Goal: Task Accomplishment & Management: Manage account settings

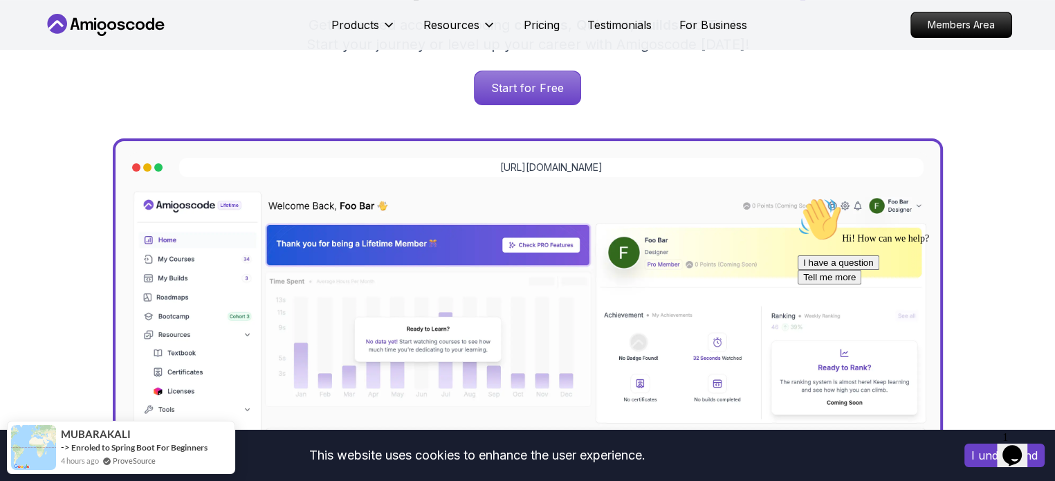
scroll to position [309, 0]
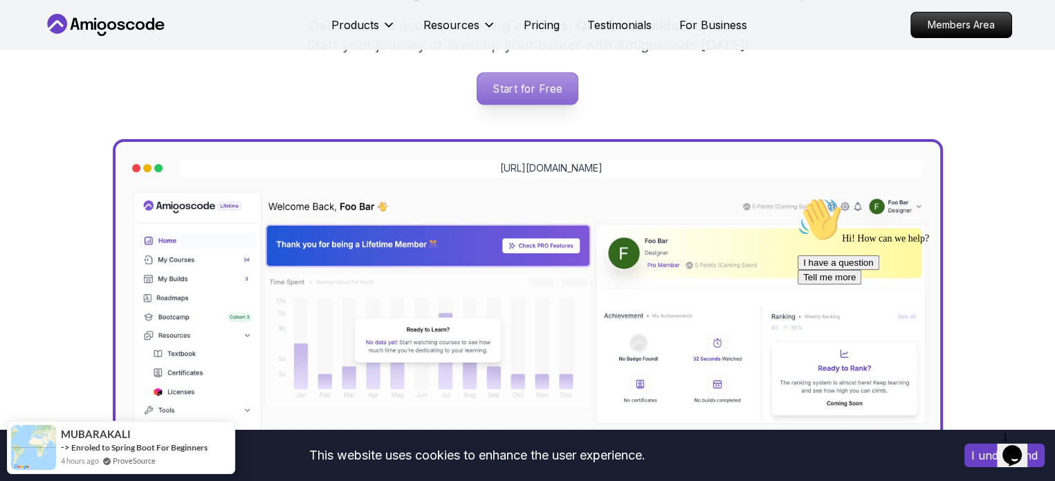
click at [538, 73] on p "Start for Free" at bounding box center [527, 89] width 100 height 32
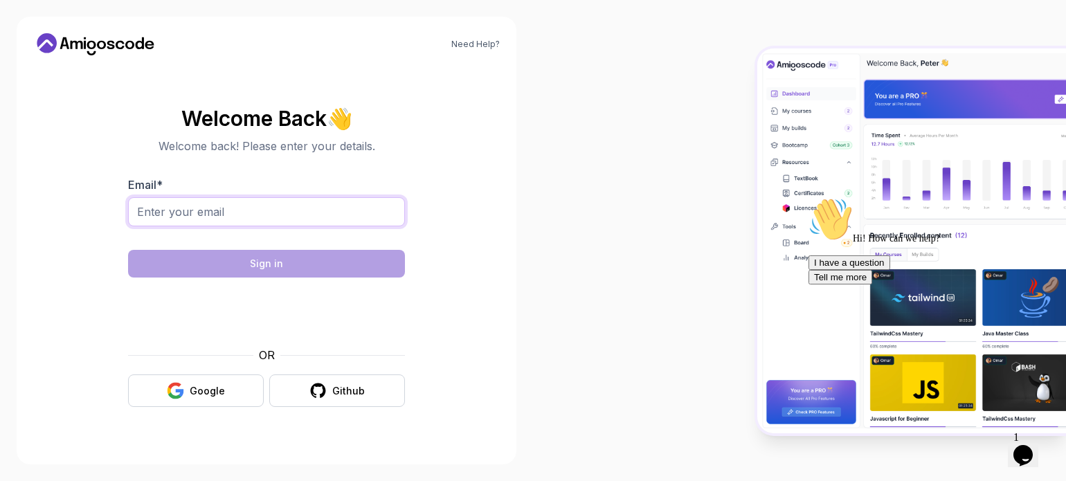
click at [349, 221] on input "Email *" at bounding box center [266, 211] width 277 height 29
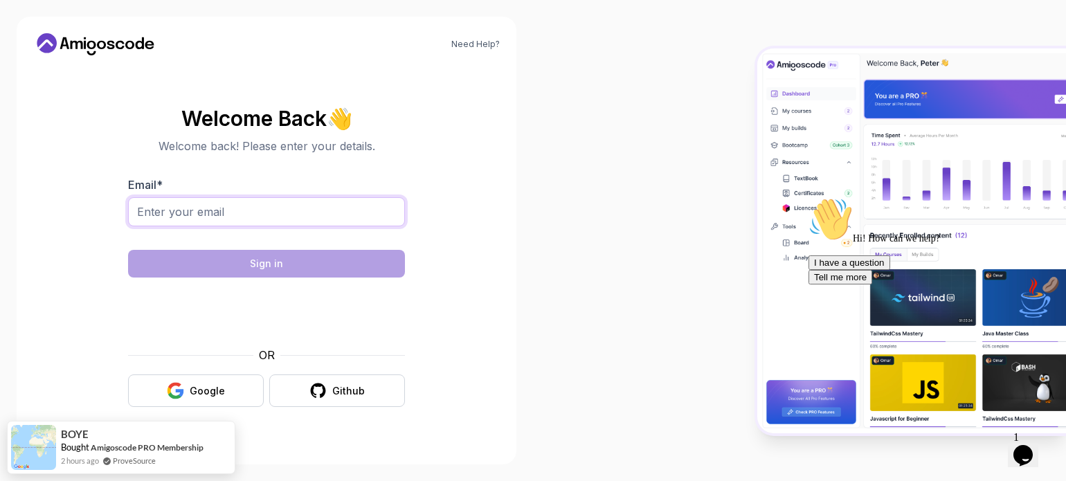
type input "[EMAIL_ADDRESS][DOMAIN_NAME]"
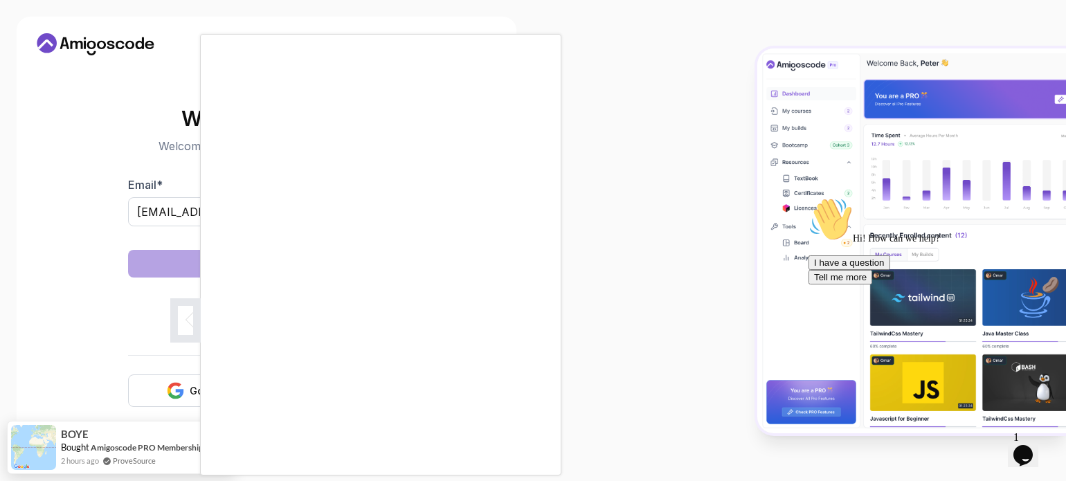
click at [744, 118] on body "Need Help? Welcome Back 👋 Welcome back! Please enter your details. Email * [EMA…" at bounding box center [533, 240] width 1066 height 481
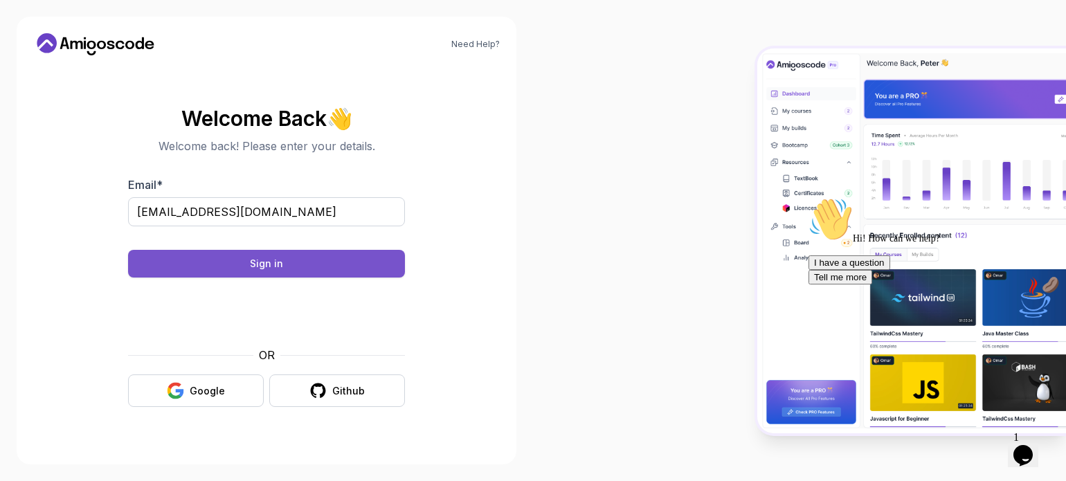
click at [327, 252] on button "Sign in" at bounding box center [266, 264] width 277 height 28
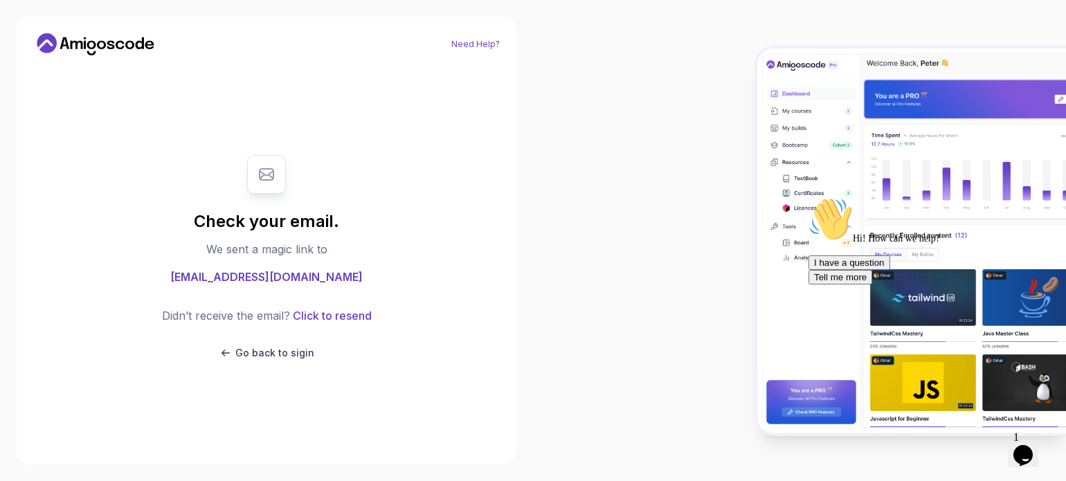
click at [475, 43] on link "Need Help?" at bounding box center [475, 44] width 48 height 11
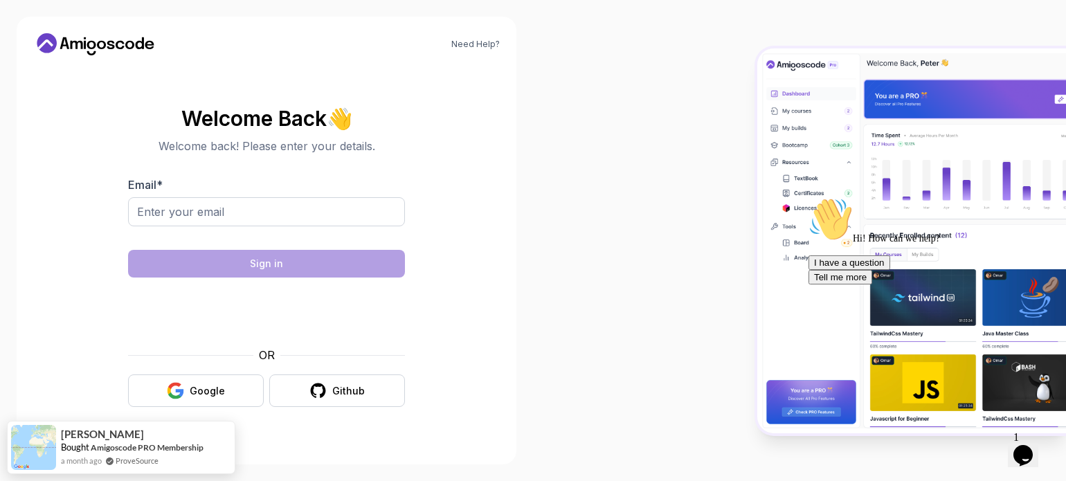
click at [692, 141] on div at bounding box center [799, 240] width 533 height 481
drag, startPoint x: 289, startPoint y: 195, endPoint x: 279, endPoint y: 223, distance: 29.6
click at [279, 223] on div "Email *" at bounding box center [266, 208] width 277 height 65
click at [279, 223] on input "Email *" at bounding box center [266, 211] width 277 height 29
type input "[EMAIL_ADDRESS][DOMAIN_NAME]"
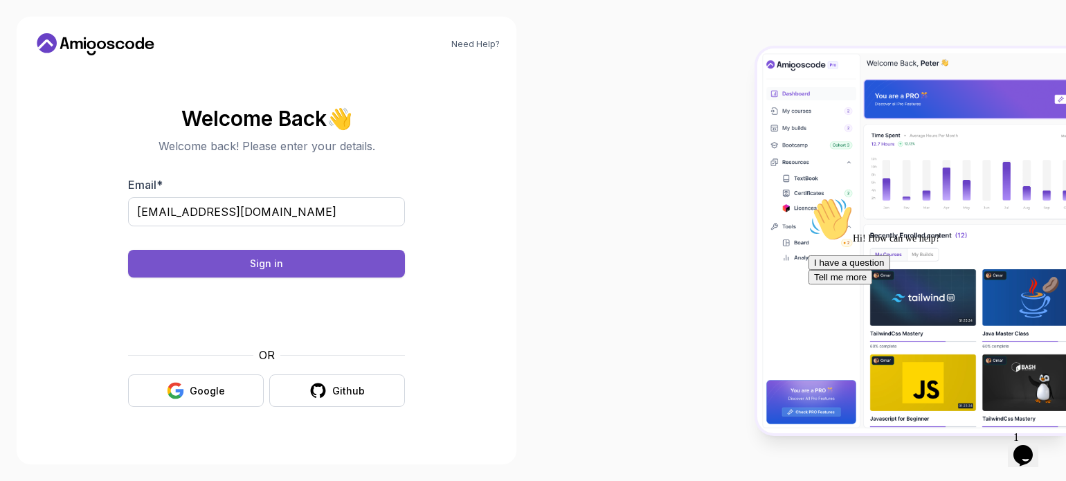
click at [338, 257] on button "Sign in" at bounding box center [266, 264] width 277 height 28
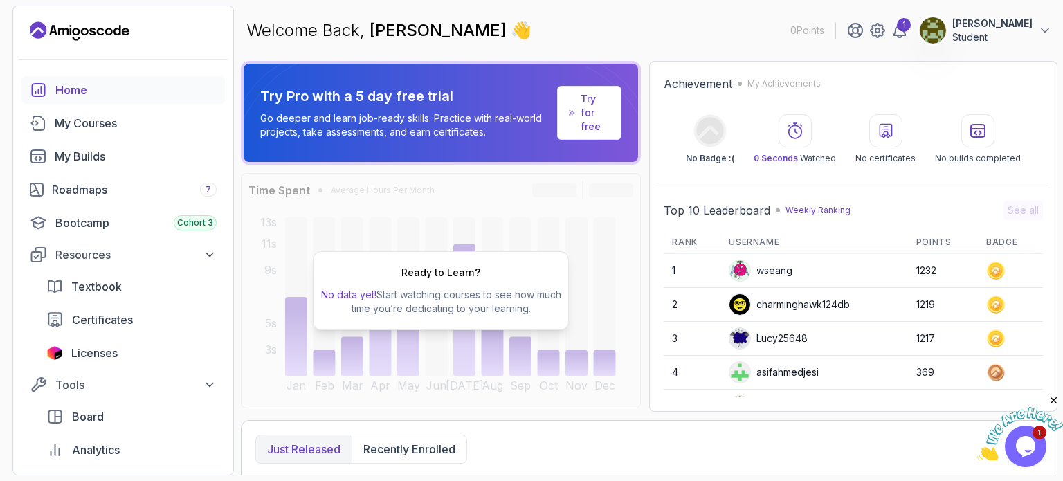
click at [863, 39] on div "1 Shila SarathKumarReddy Student" at bounding box center [949, 31] width 205 height 28
click at [897, 26] on div "1" at bounding box center [904, 25] width 14 height 14
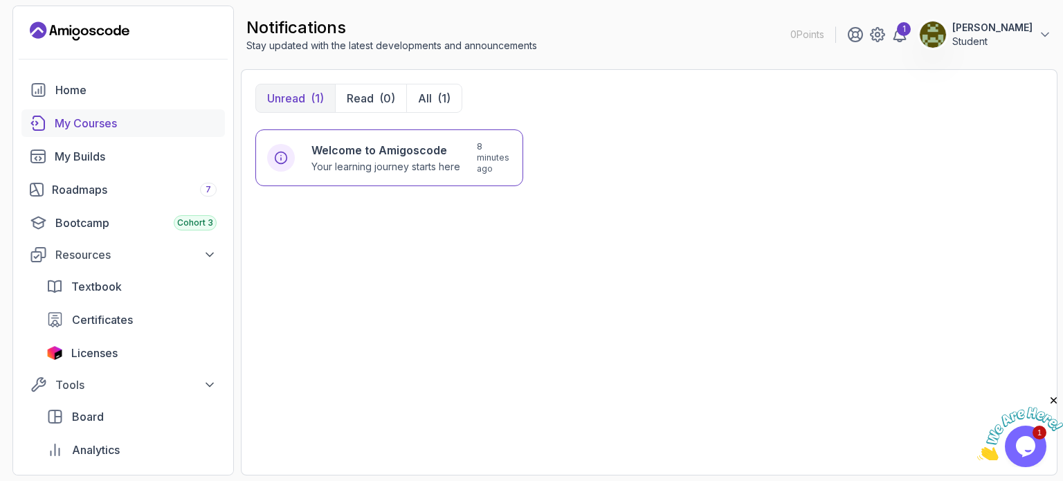
click at [112, 120] on div "My Courses" at bounding box center [136, 123] width 162 height 17
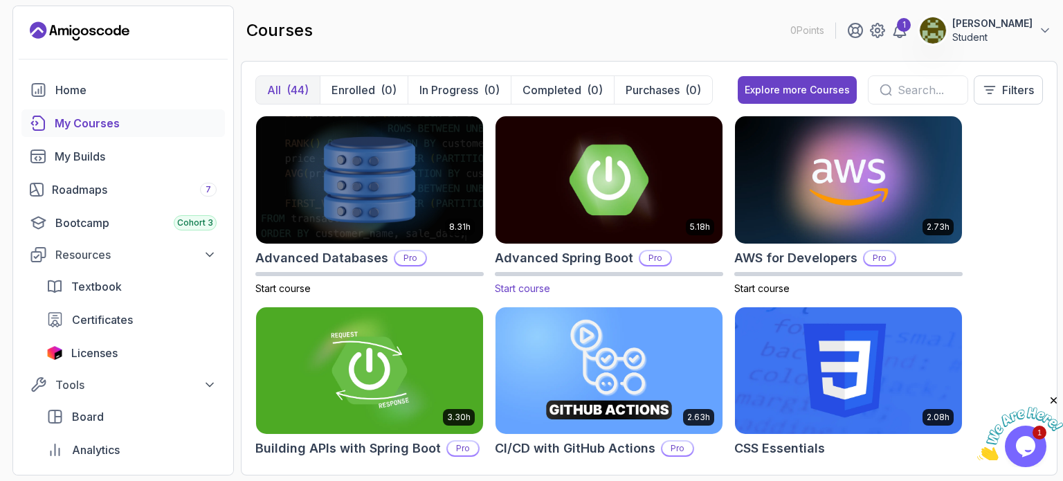
click at [625, 196] on img at bounding box center [609, 180] width 238 height 134
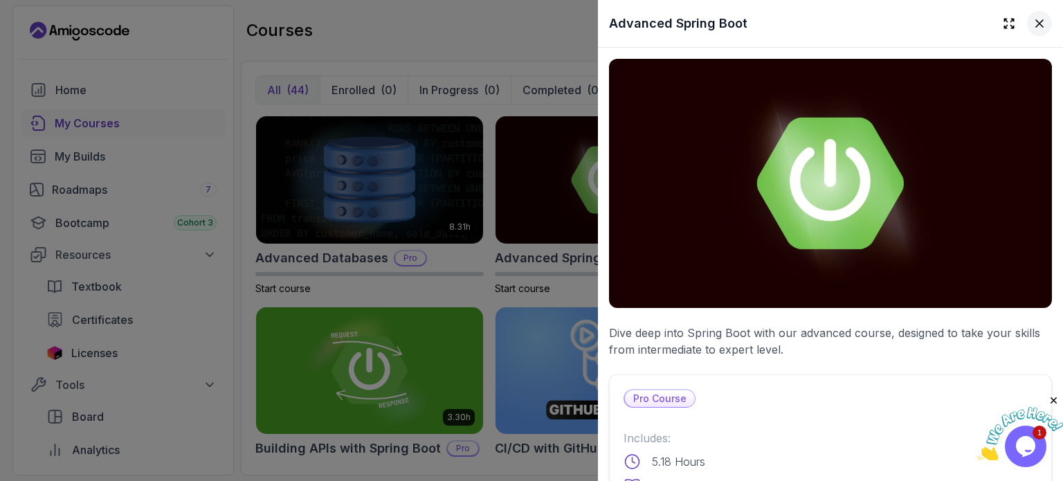
click at [1035, 18] on icon at bounding box center [1039, 24] width 14 height 14
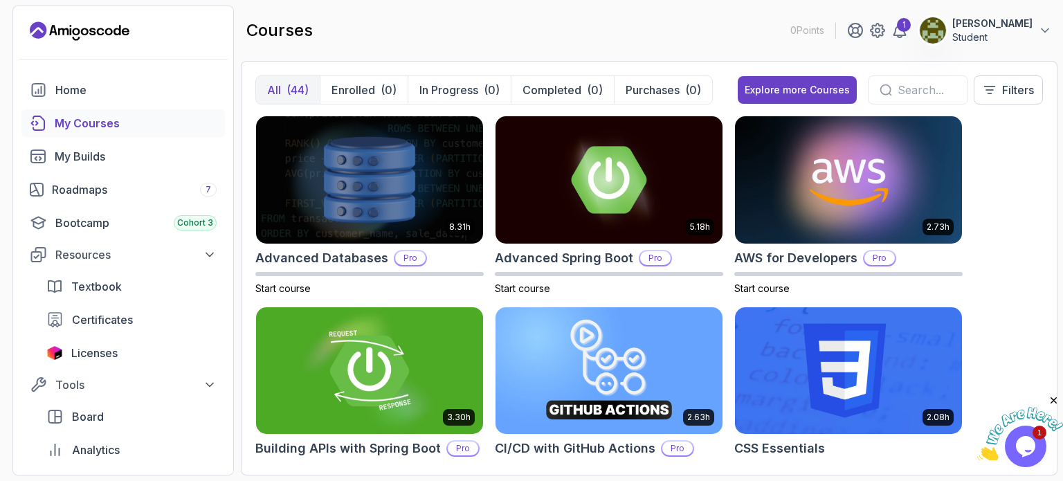
click at [421, 384] on img at bounding box center [369, 371] width 238 height 134
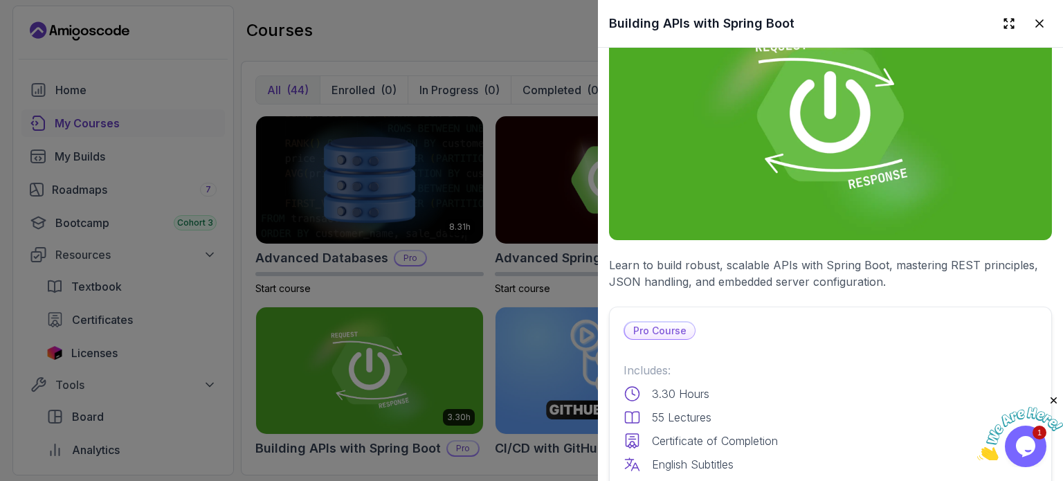
scroll to position [41, 0]
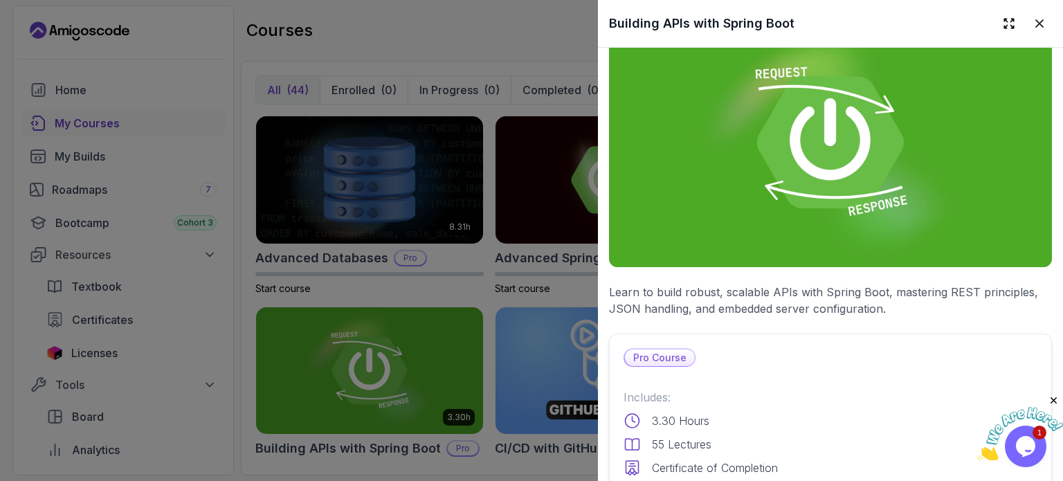
click at [821, 202] on img at bounding box center [830, 142] width 443 height 249
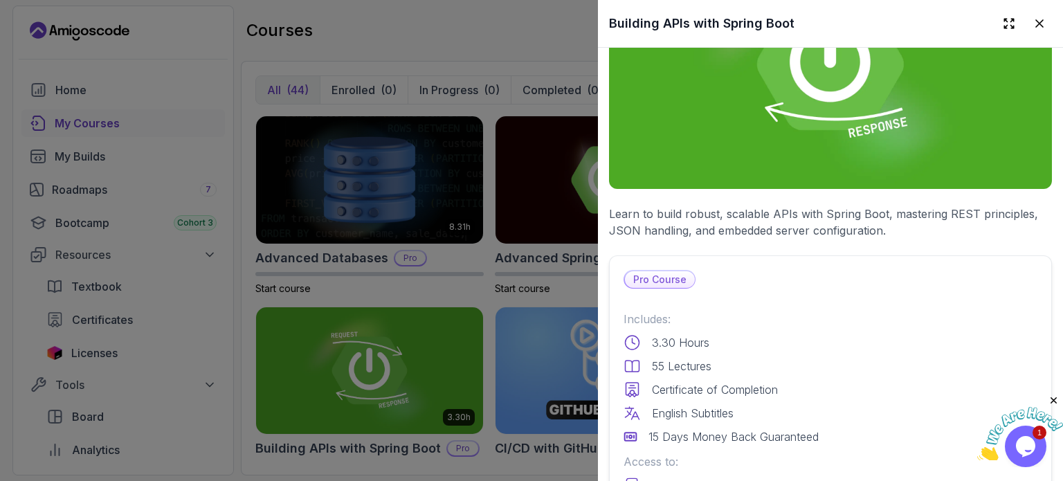
click at [224, 283] on div at bounding box center [531, 240] width 1063 height 481
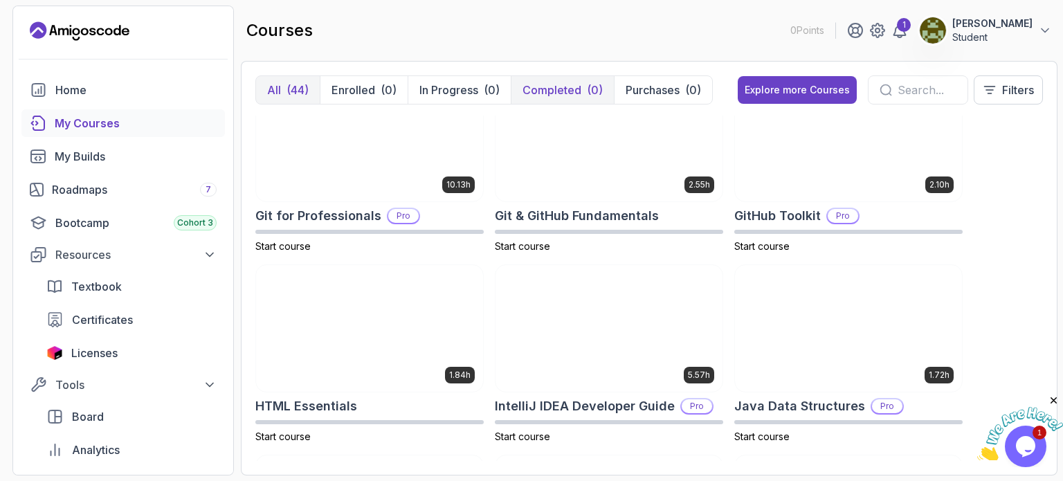
scroll to position [614, 0]
